Goal: Book appointment/travel/reservation

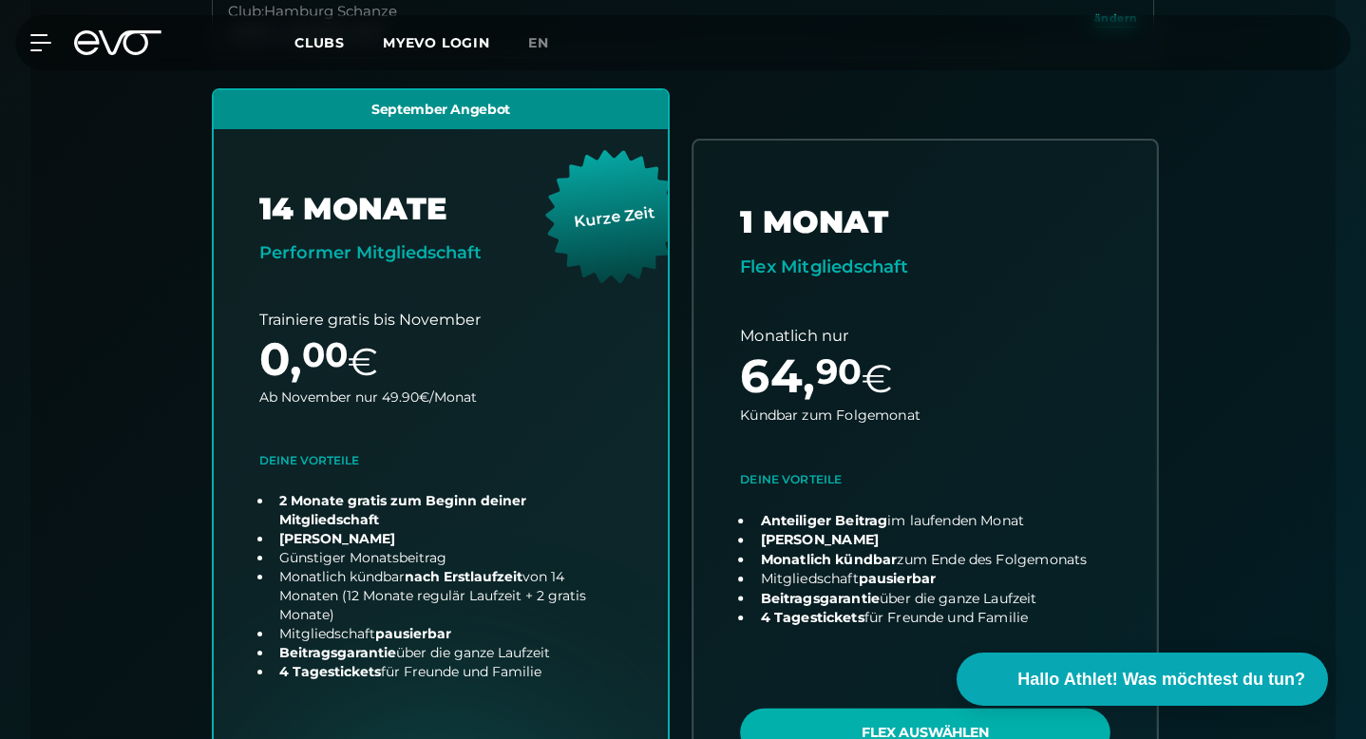
scroll to position [675, 0]
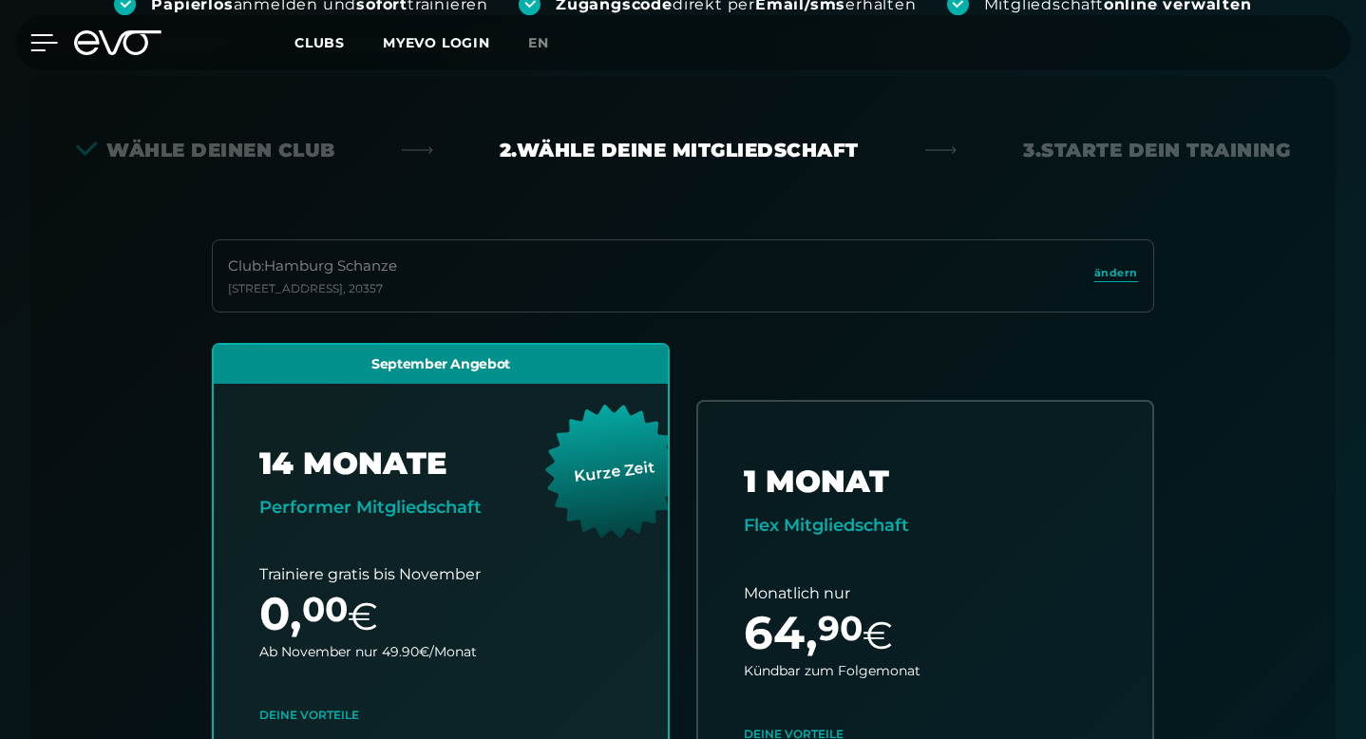
click at [49, 36] on icon at bounding box center [44, 42] width 28 height 17
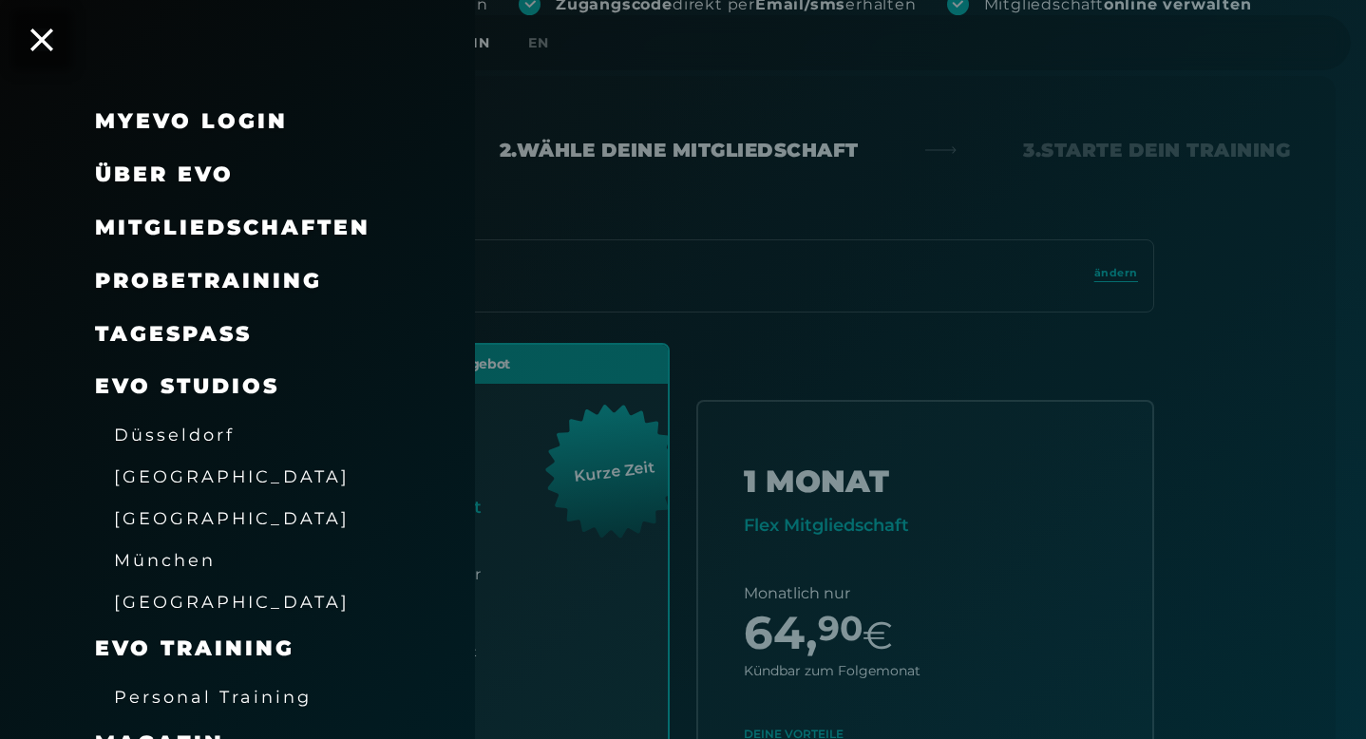
click at [292, 281] on span "Probetraining" at bounding box center [208, 281] width 227 height 26
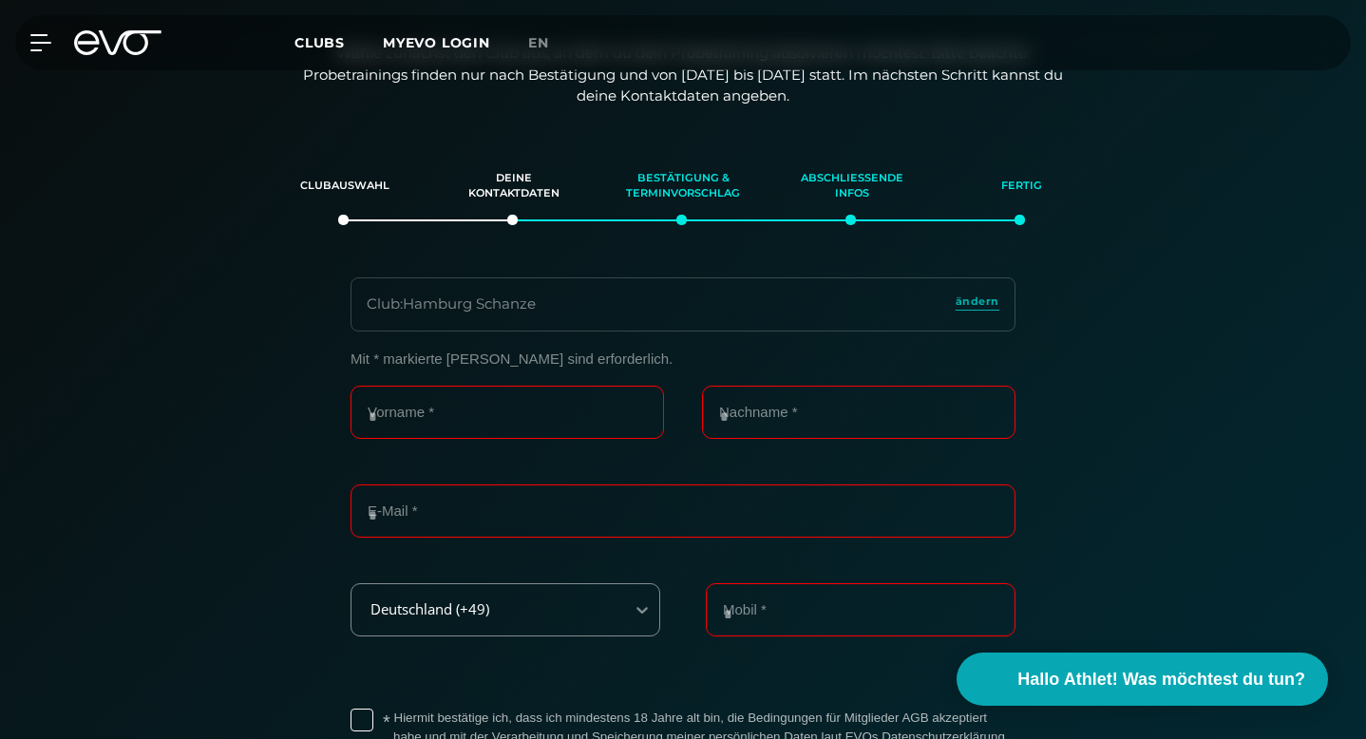
scroll to position [349, 0]
